Goal: Check status: Check status

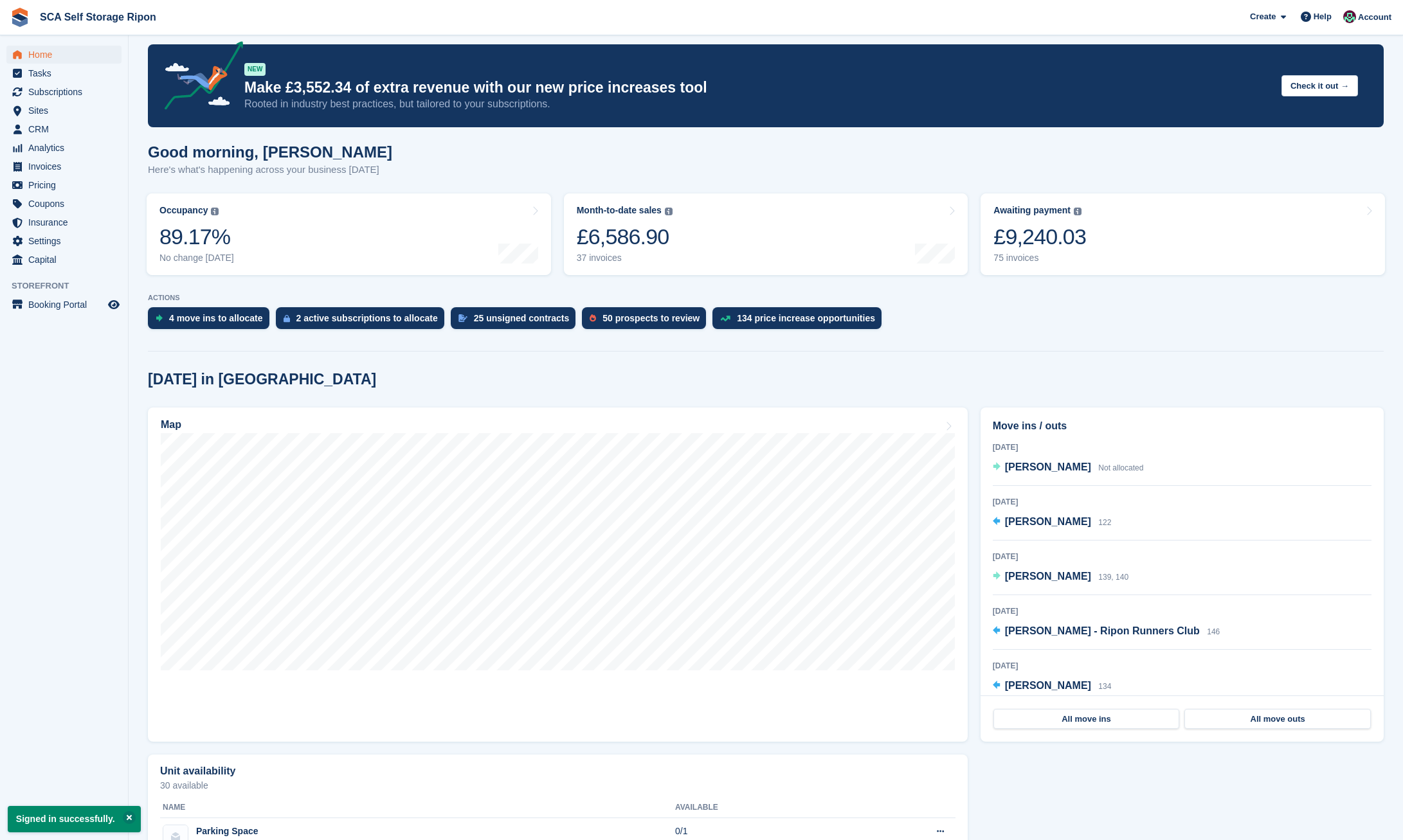
scroll to position [11, 0]
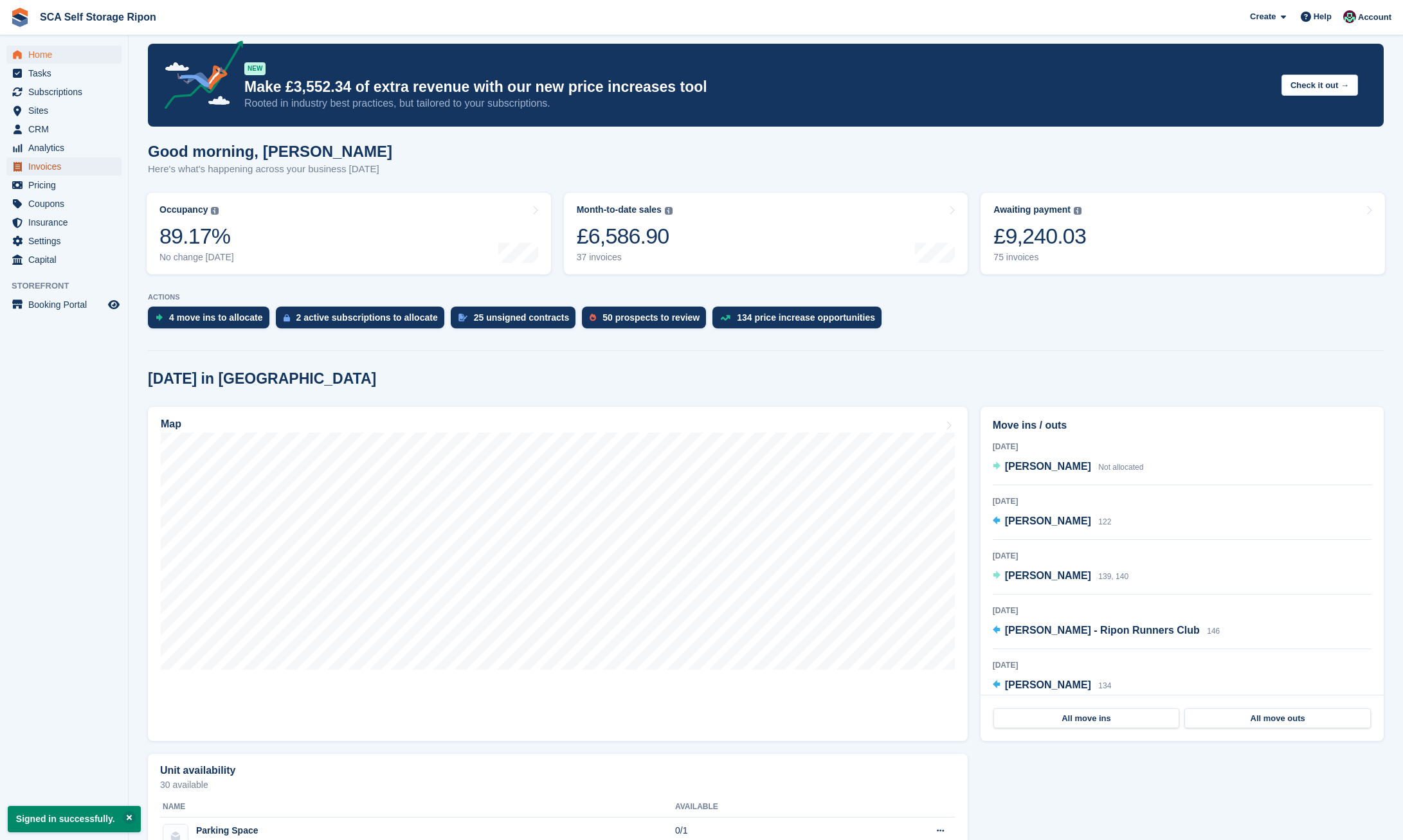
click at [51, 165] on span "Invoices" at bounding box center [67, 167] width 77 height 18
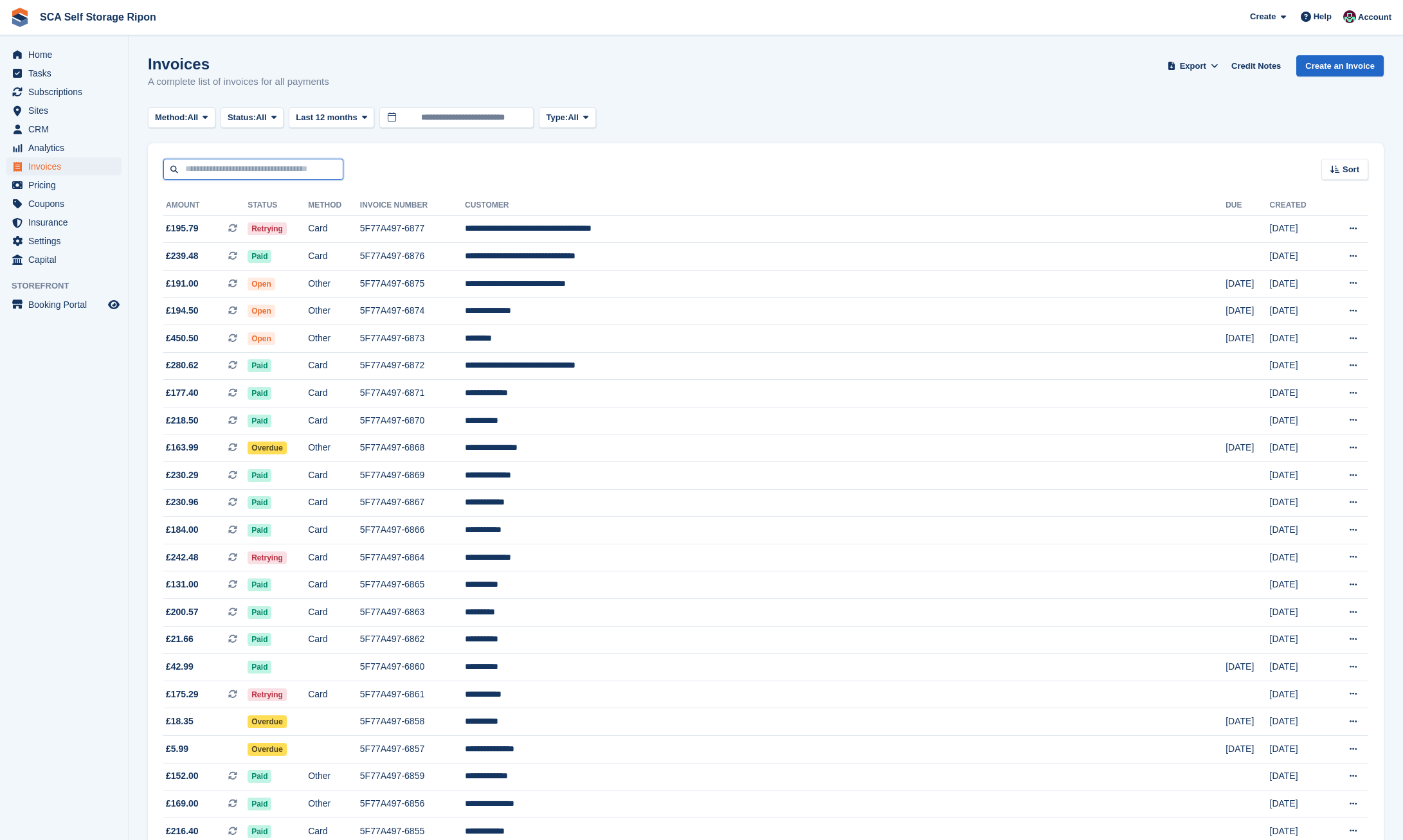
click at [226, 169] on input "text" at bounding box center [253, 169] width 180 height 21
type input "****"
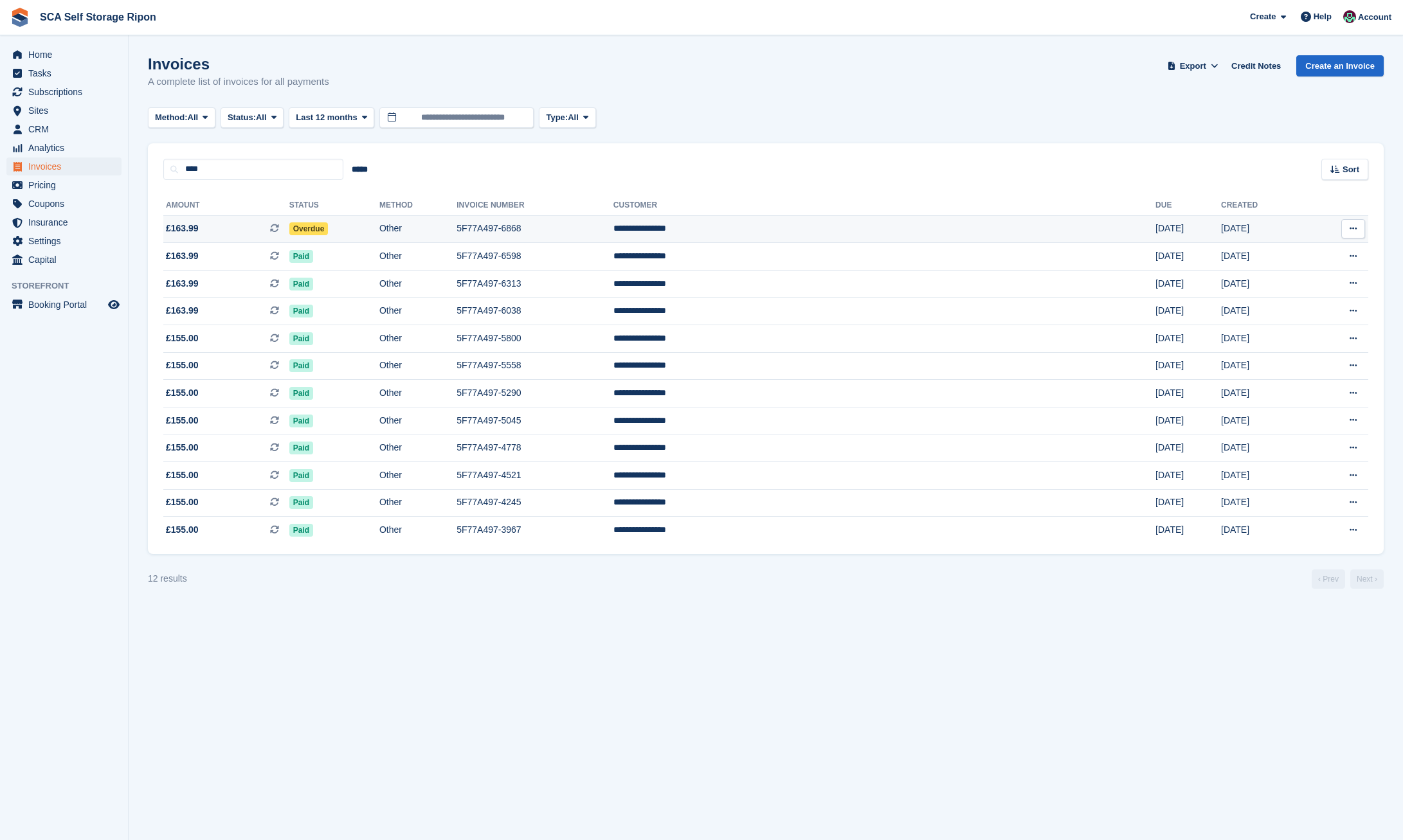
click at [613, 237] on td "5F77A497-6868" at bounding box center [535, 229] width 157 height 28
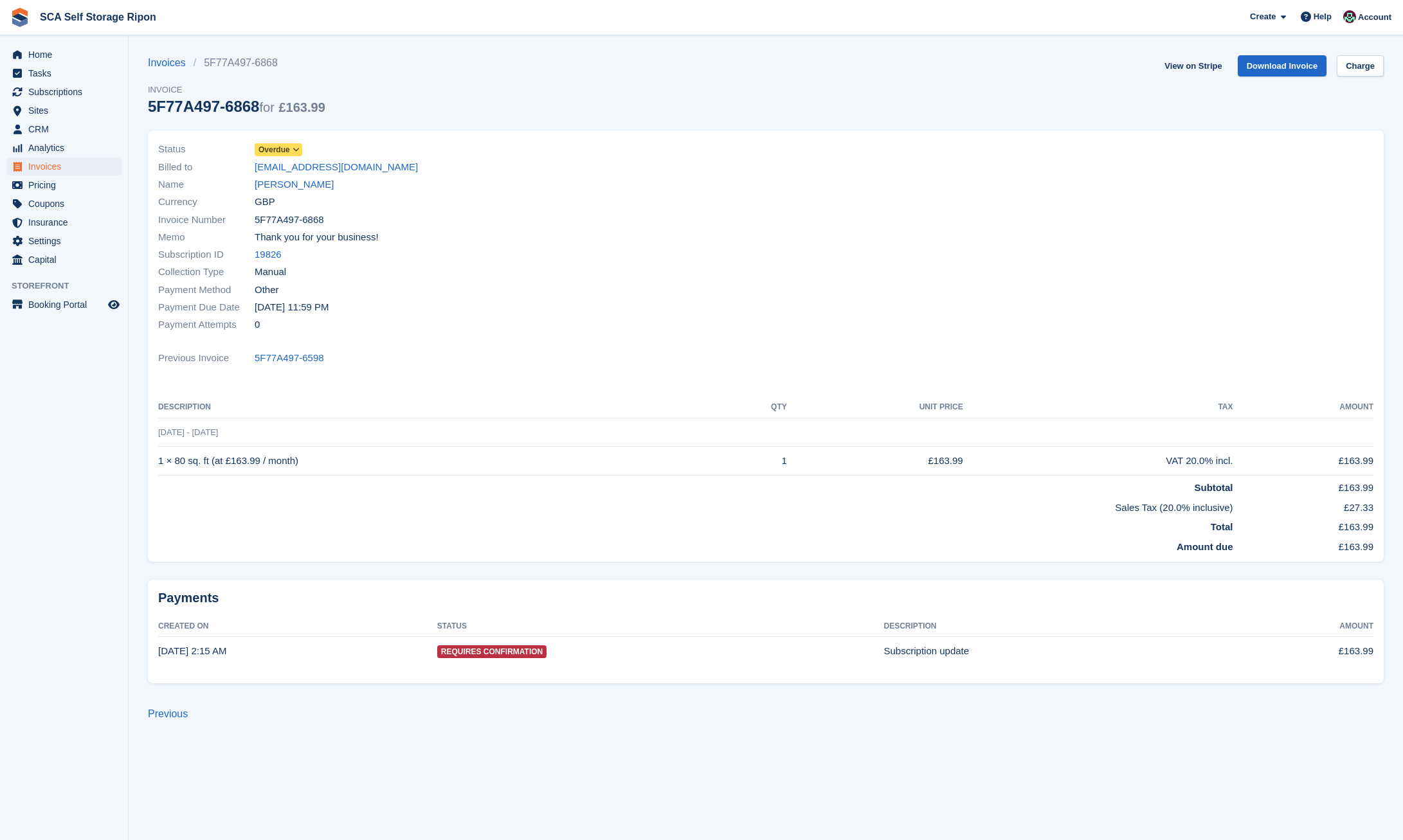
click at [293, 150] on span at bounding box center [296, 149] width 10 height 10
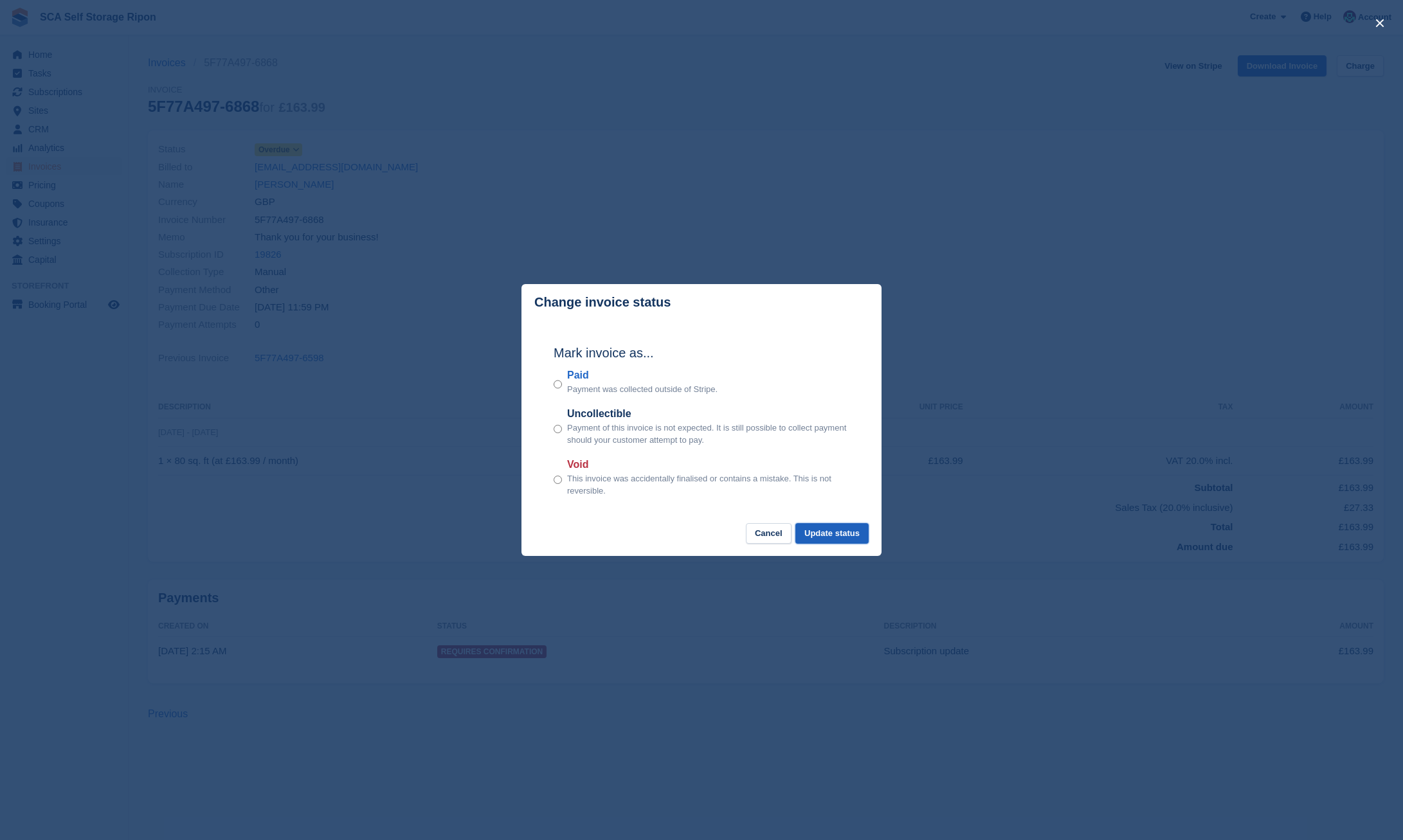
click at [843, 529] on button "Update status" at bounding box center [832, 534] width 74 height 21
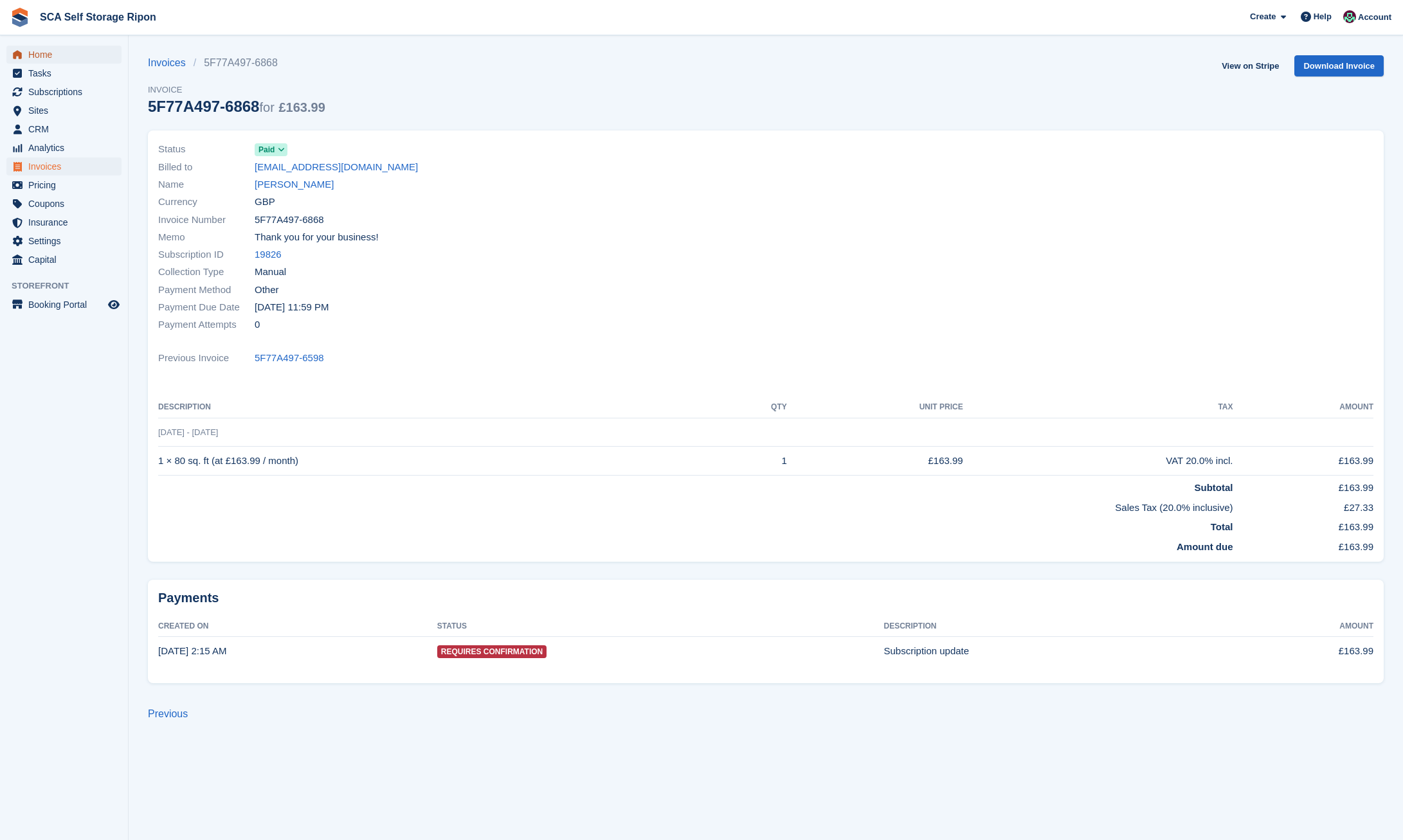
click at [50, 56] on span "Home" at bounding box center [67, 55] width 77 height 18
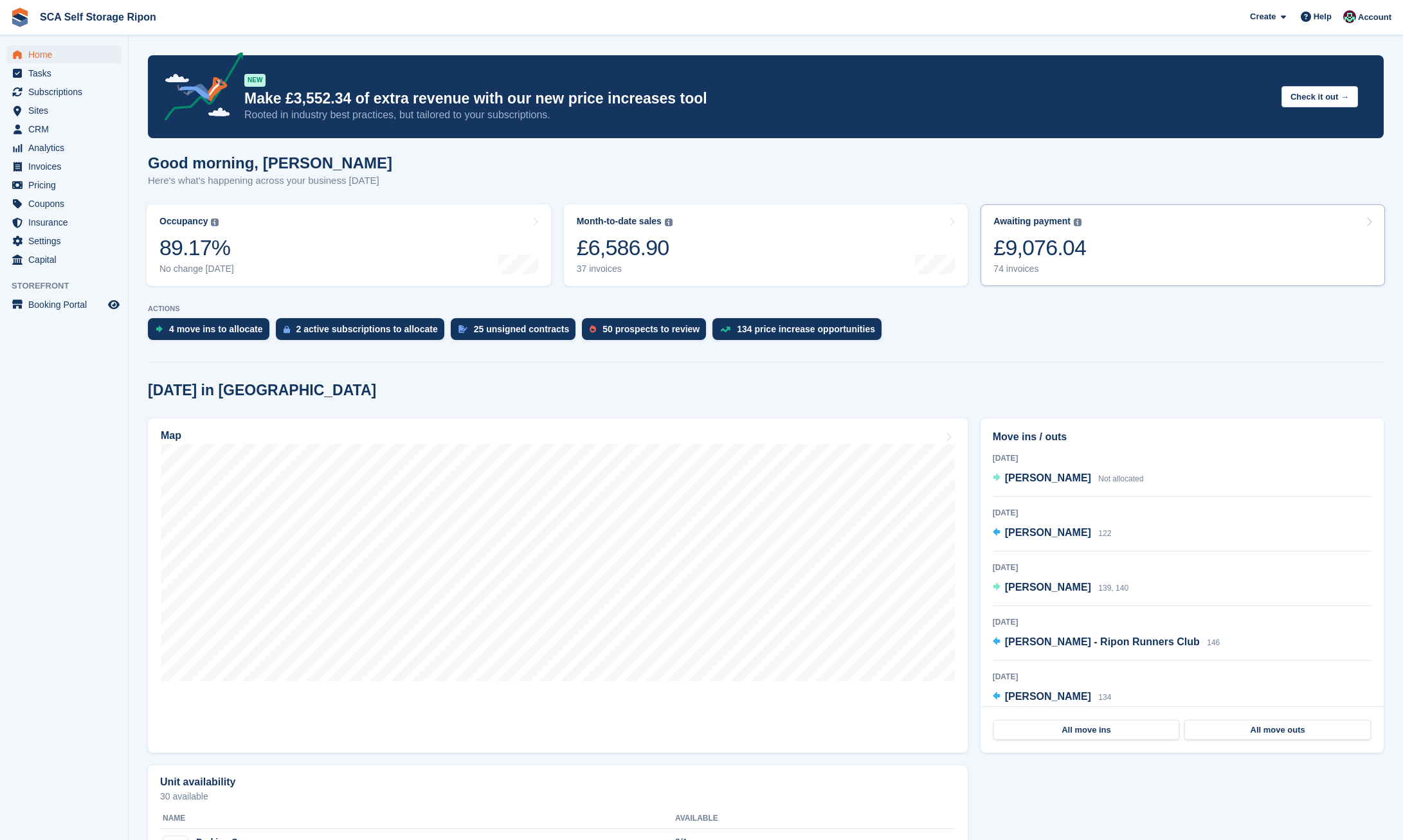
click at [1234, 260] on link "Awaiting payment The total outstanding balance on all open invoices. £9,076.04 …" at bounding box center [1182, 245] width 404 height 82
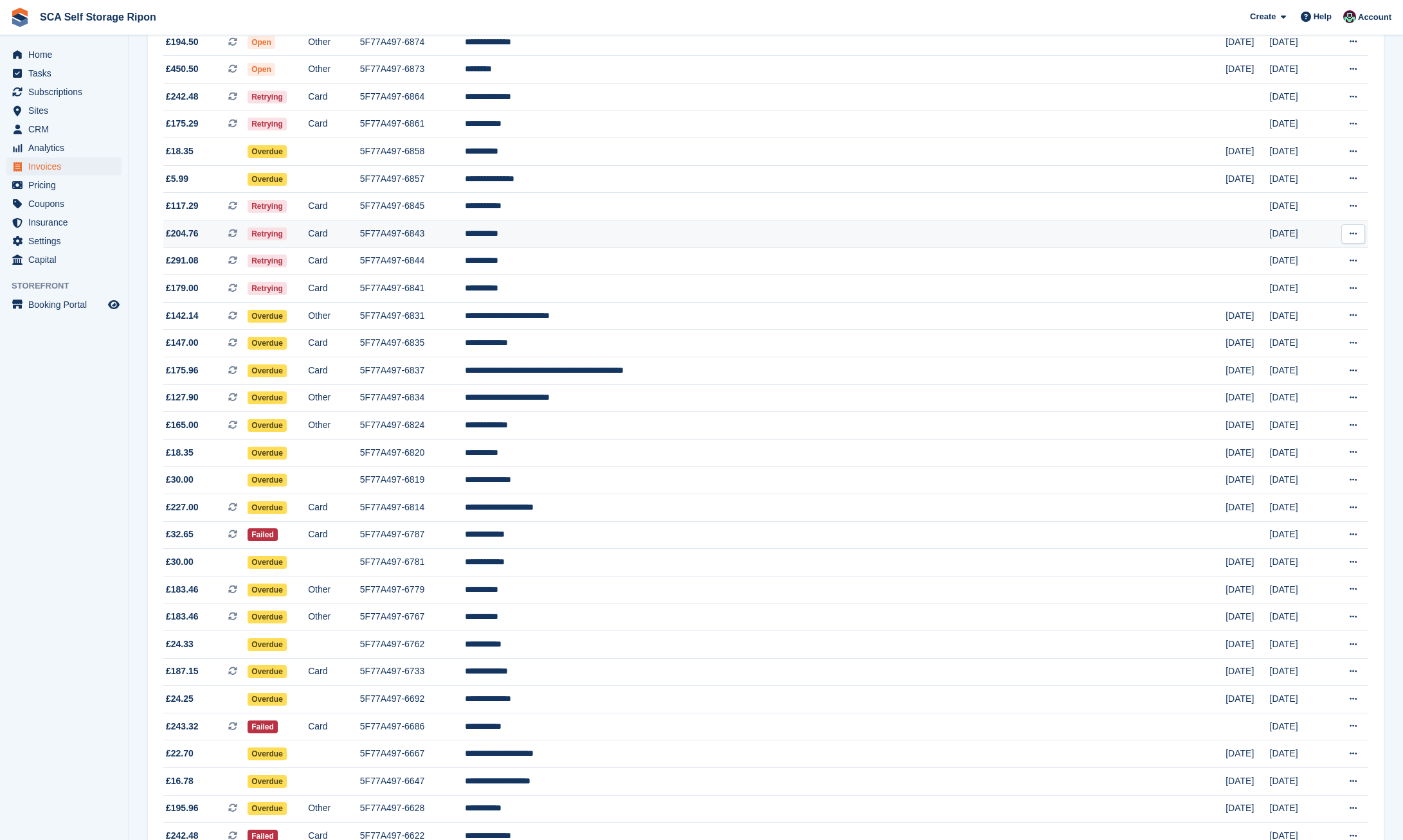
scroll to position [273, 0]
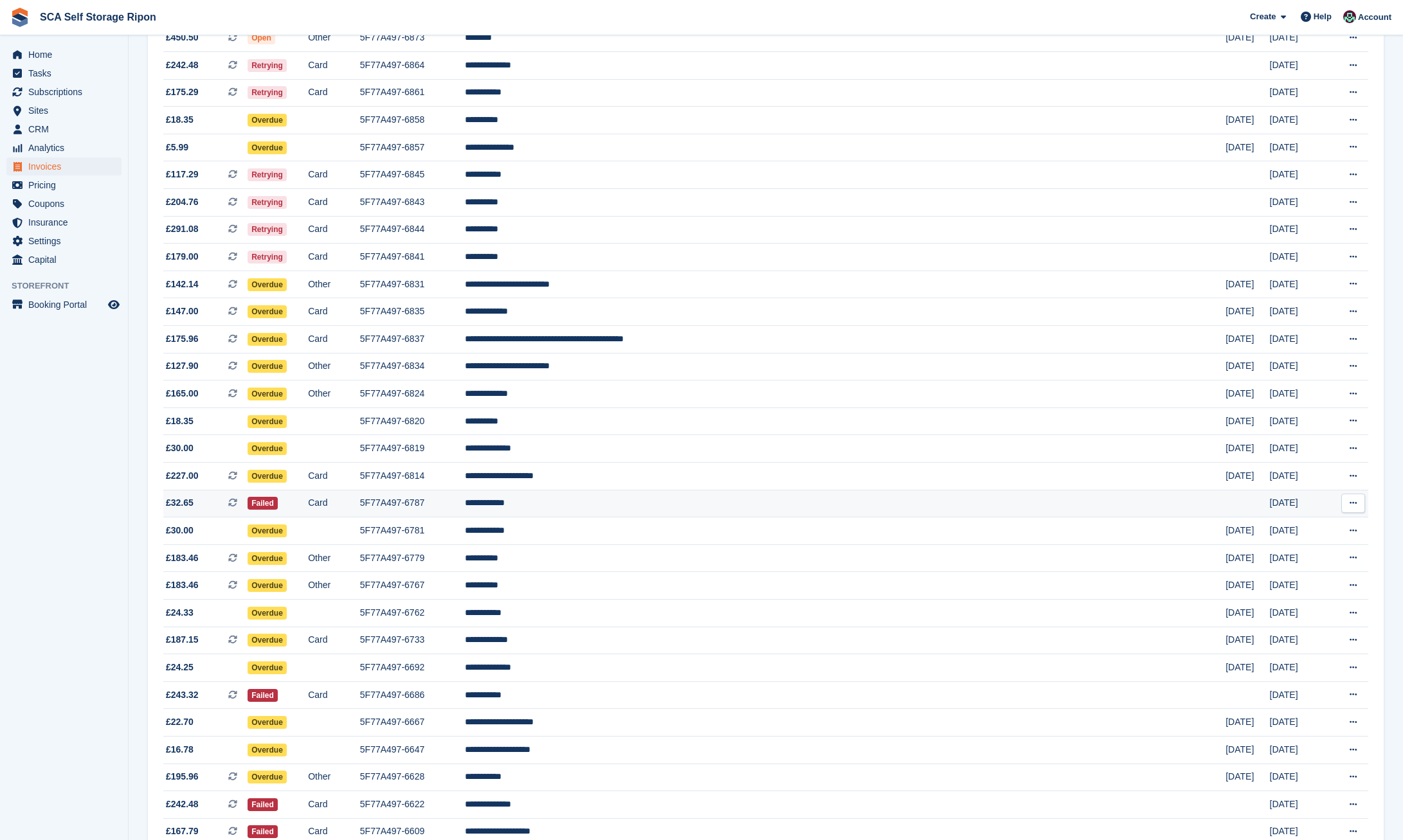
click at [1270, 517] on td "[DATE]" at bounding box center [1298, 504] width 57 height 28
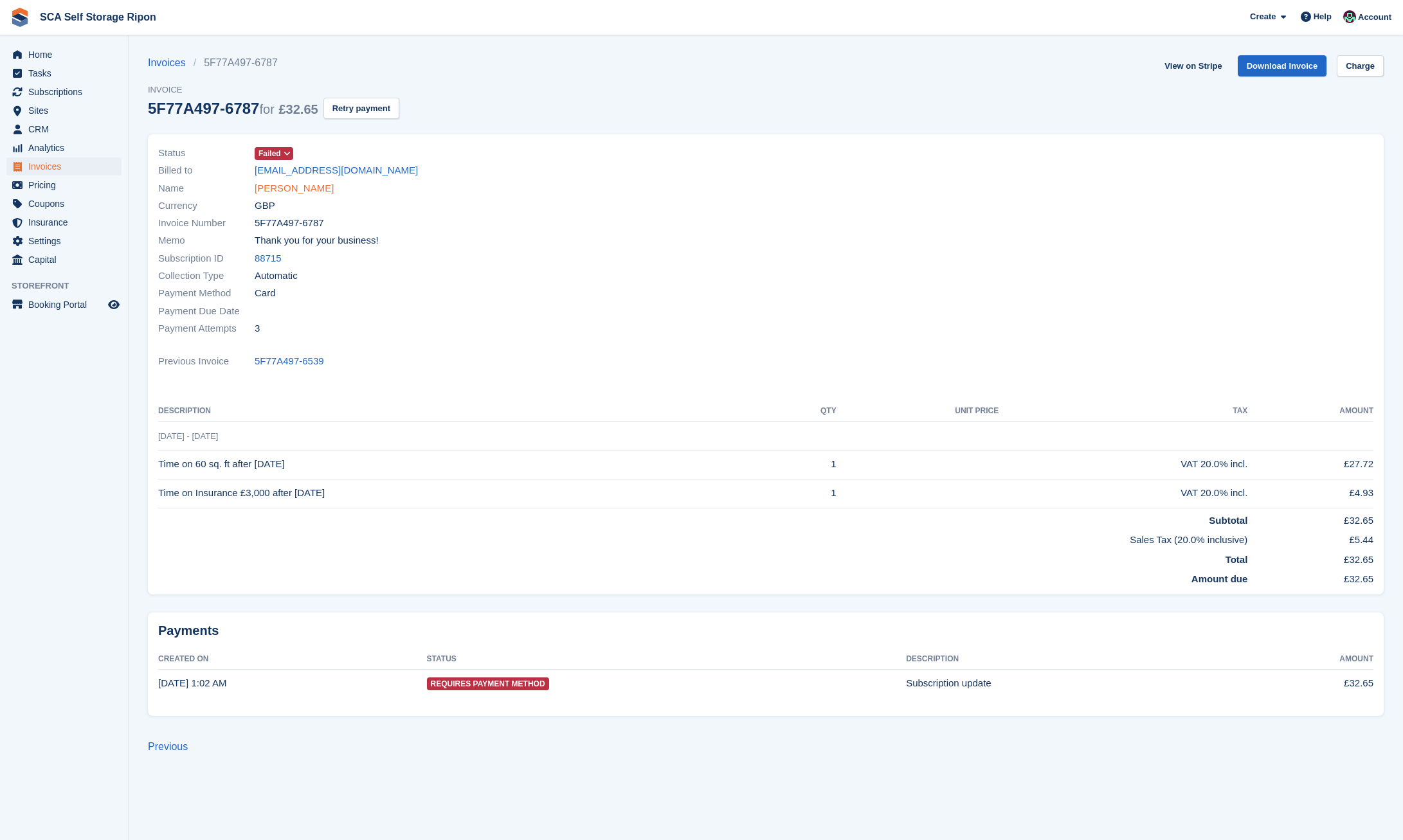
click at [295, 188] on link "[PERSON_NAME]" at bounding box center [293, 188] width 79 height 15
